Goal: Information Seeking & Learning: Understand process/instructions

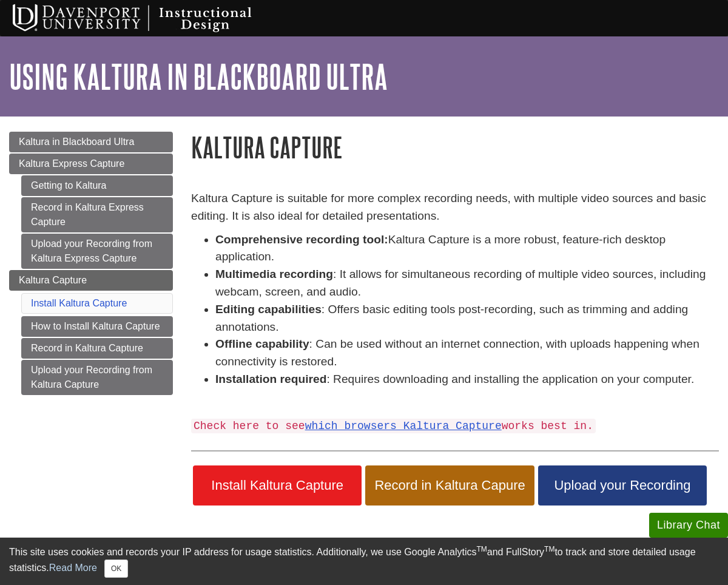
scroll to position [24, 0]
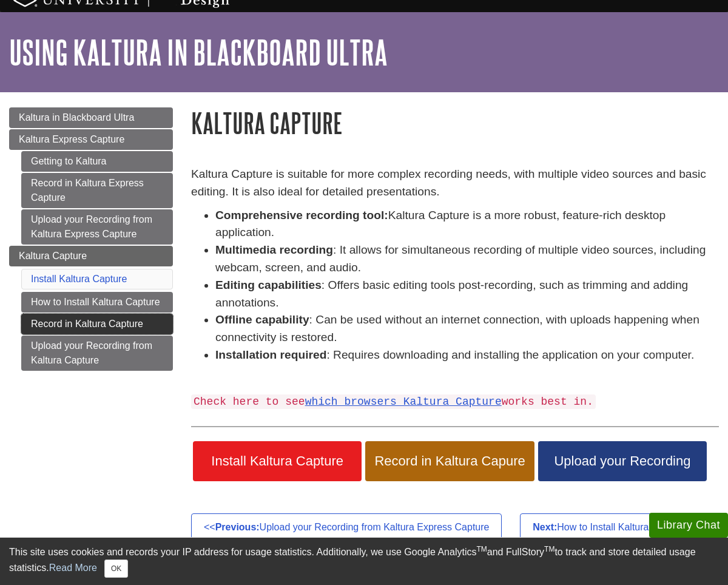
click at [143, 326] on link "Record in Kaltura Capture" at bounding box center [97, 324] width 152 height 21
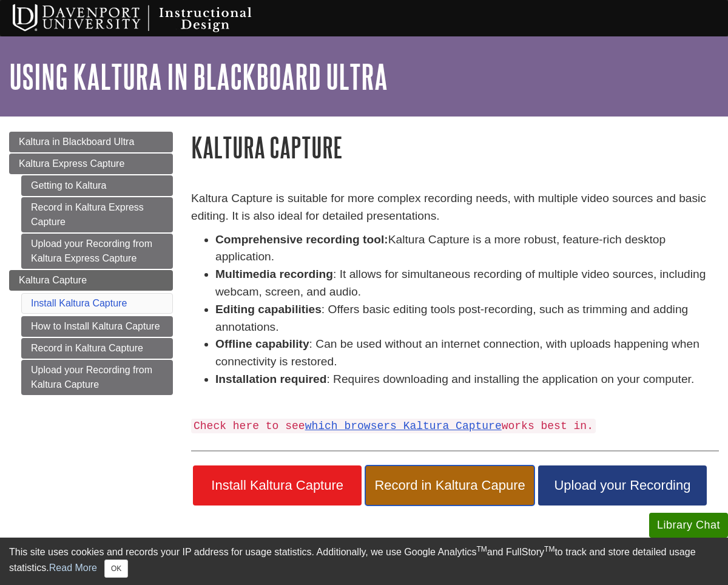
click at [439, 479] on span "Record in Kaltura Capure" at bounding box center [449, 485] width 150 height 16
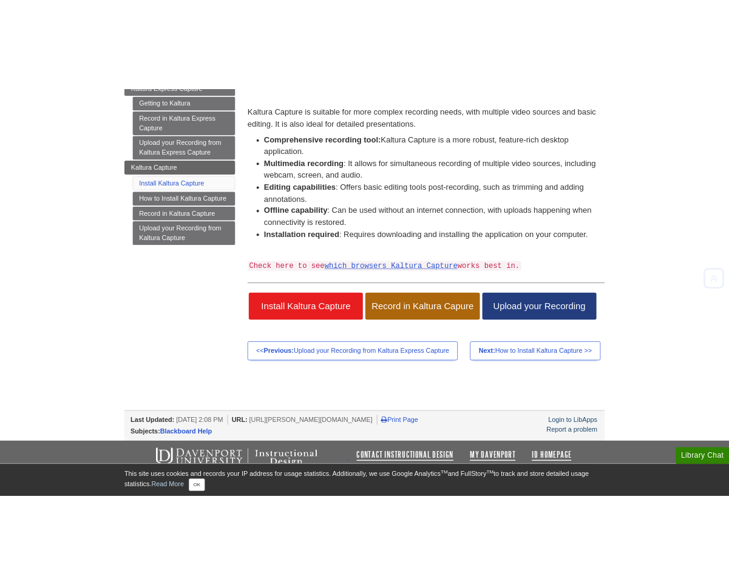
scroll to position [164, 0]
